Goal: Information Seeking & Learning: Learn about a topic

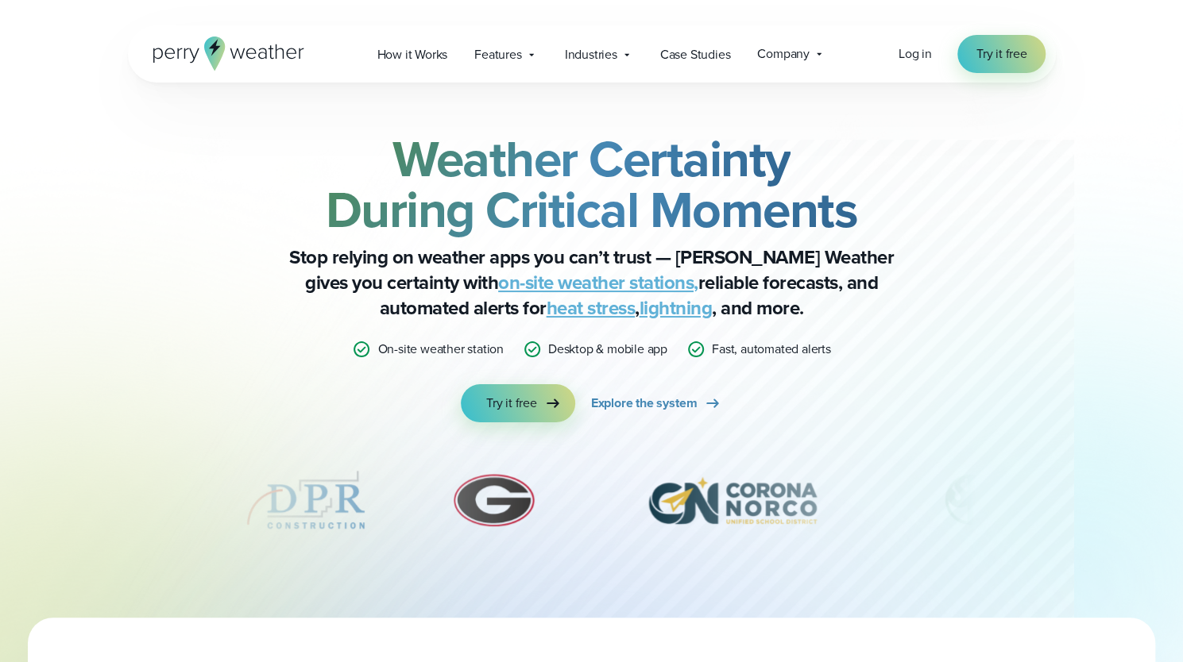
click at [548, 288] on link "on-site weather stations," at bounding box center [598, 282] width 200 height 29
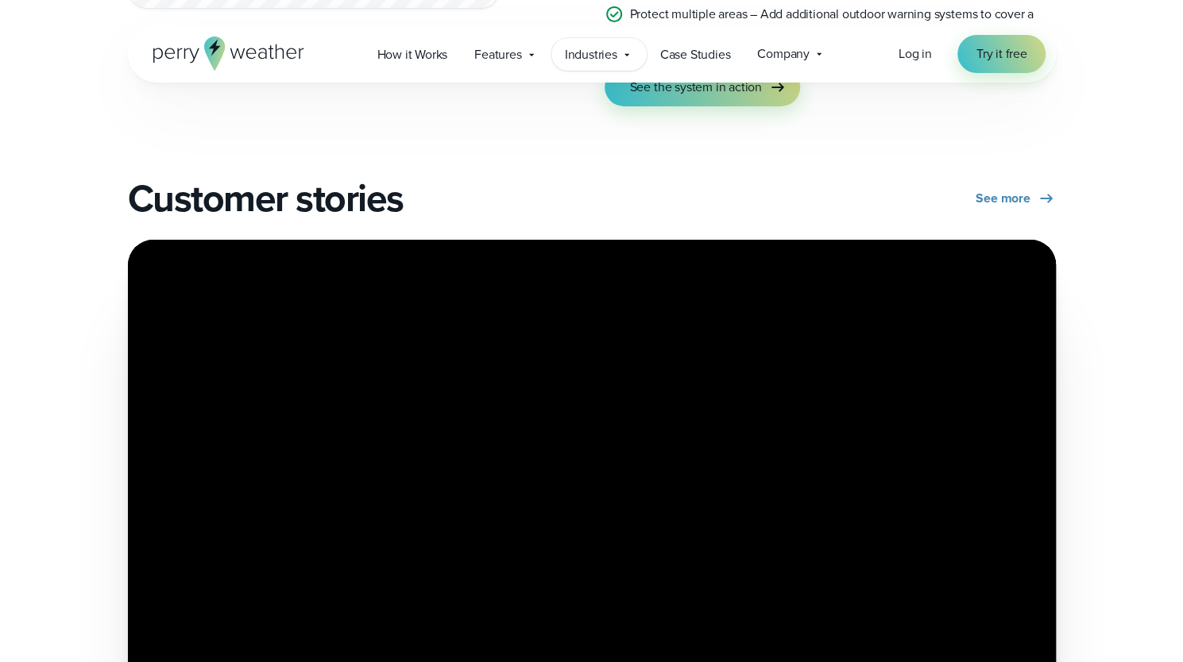
scroll to position [3076, 0]
